Goal: Information Seeking & Learning: Learn about a topic

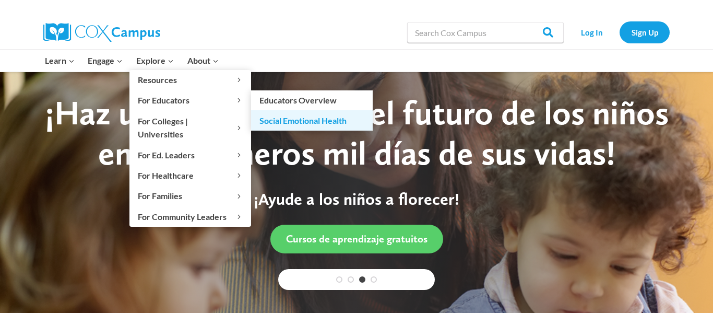
click at [280, 121] on link "Social Emotional Health" at bounding box center [312, 120] width 122 height 20
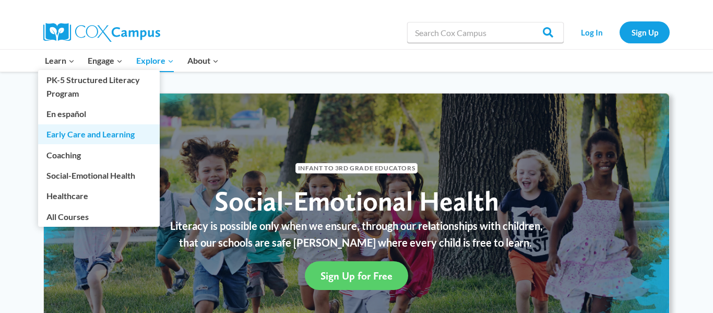
click at [70, 137] on link "Early Care and Learning" at bounding box center [99, 134] width 122 height 20
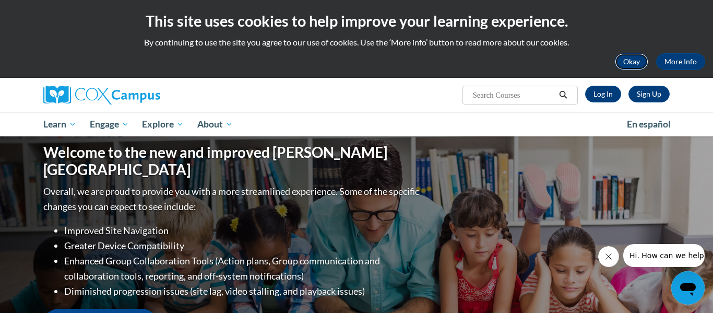
click at [622, 61] on button "Okay" at bounding box center [631, 61] width 33 height 17
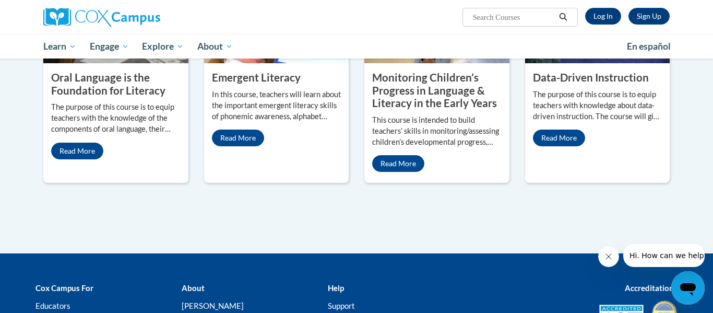
scroll to position [535, 0]
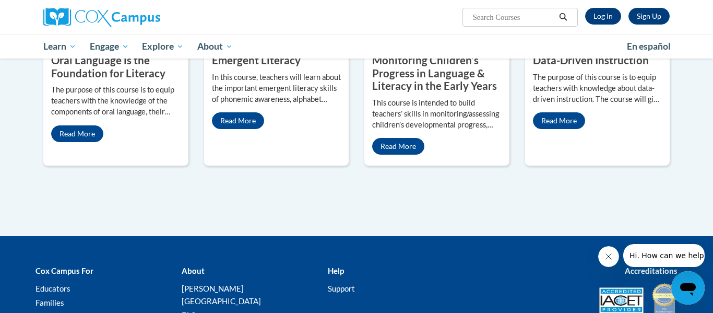
click at [608, 256] on icon "Close message from company" at bounding box center [609, 256] width 8 height 8
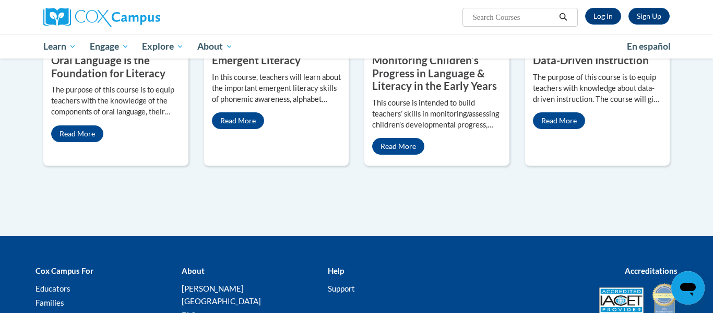
click at [504, 17] on input "Search..." at bounding box center [514, 17] width 84 height 13
type input "bright from the start"
click at [564, 18] on icon "Search" at bounding box center [564, 17] width 8 height 8
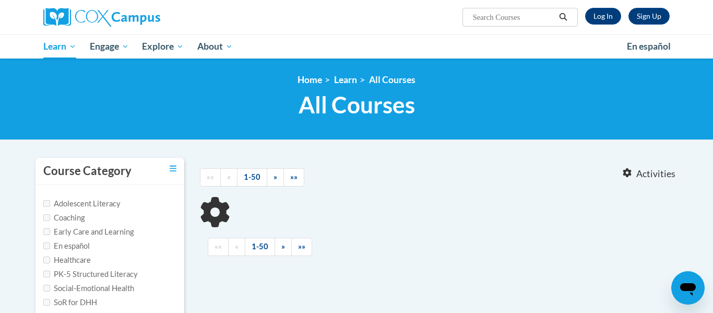
type input "bright from the start"
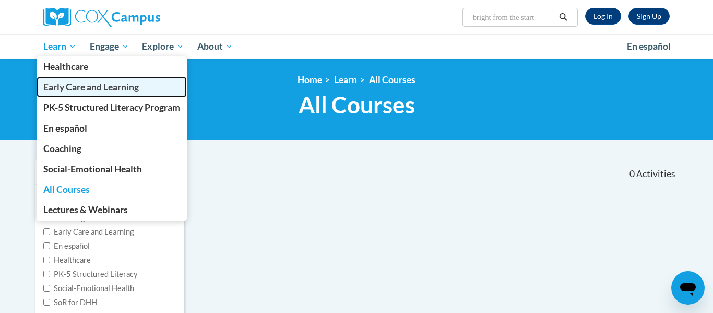
click at [133, 86] on span "Early Care and Learning" at bounding box center [91, 86] width 96 height 11
